Goal: Task Accomplishment & Management: Use online tool/utility

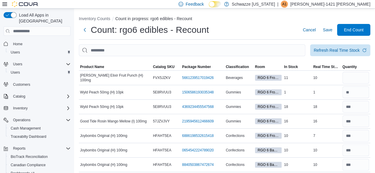
click at [5, 5] on icon at bounding box center [4, 4] width 5 height 5
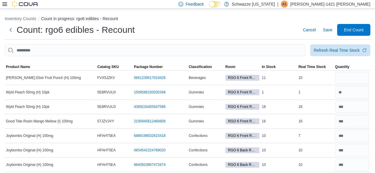
click at [220, 28] on div "Count: rgo6 edibles - Recount Cancel Save End Count" at bounding box center [187, 30] width 365 height 12
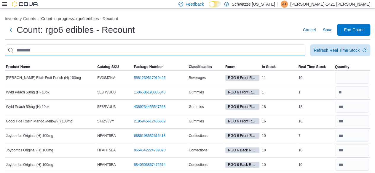
click at [240, 52] on input "This is a search bar. After typing your query, hit enter to filter the results …" at bounding box center [155, 50] width 301 height 12
type input "*****"
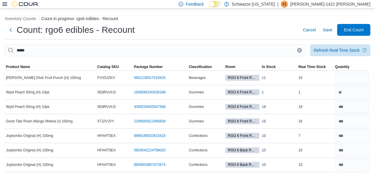
click at [245, 28] on div "Count: rgo6 edibles - Recount Cancel Save End Count" at bounding box center [187, 30] width 365 height 12
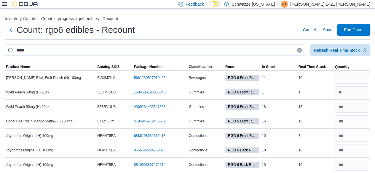
click at [99, 50] on input "*****" at bounding box center [155, 50] width 301 height 12
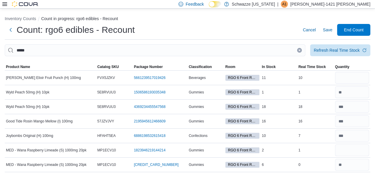
click at [233, 20] on ol "Inventory Counts Count in progress: rgo6 edibles - Recount" at bounding box center [187, 19] width 365 height 7
click at [246, 28] on div "Count: rgo6 edibles - Recount Cancel Save End Count" at bounding box center [187, 30] width 365 height 12
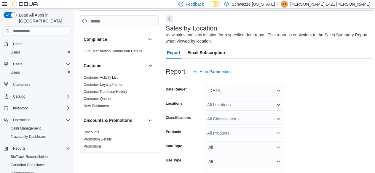
scroll to position [138, 0]
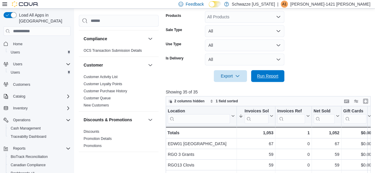
drag, startPoint x: 271, startPoint y: 75, endPoint x: 283, endPoint y: 97, distance: 25.1
click at [271, 75] on span "Run Report" at bounding box center [267, 76] width 21 height 6
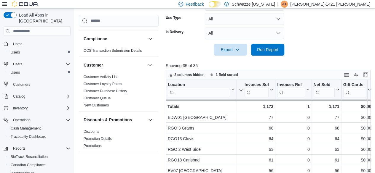
scroll to position [198, 0]
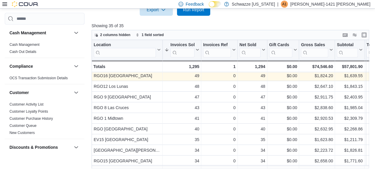
scroll to position [89, 0]
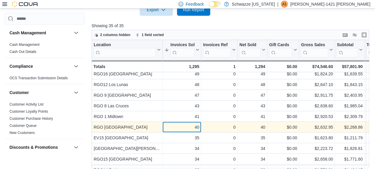
click at [184, 127] on div "40" at bounding box center [182, 127] width 35 height 7
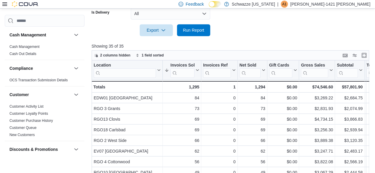
scroll to position [169, 0]
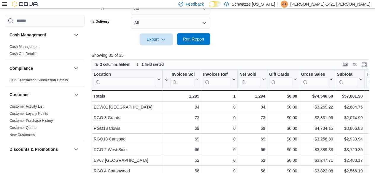
click at [203, 41] on span "Run Report" at bounding box center [193, 39] width 21 height 6
click at [195, 37] on span "Run Report" at bounding box center [193, 39] width 21 height 6
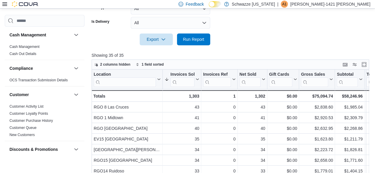
scroll to position [119, 0]
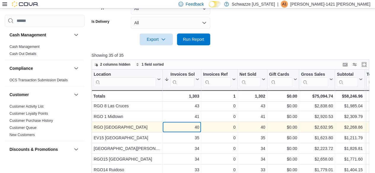
click at [180, 127] on div "40" at bounding box center [182, 127] width 35 height 7
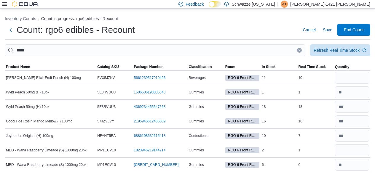
scroll to position [30, 0]
